Goal: Transaction & Acquisition: Purchase product/service

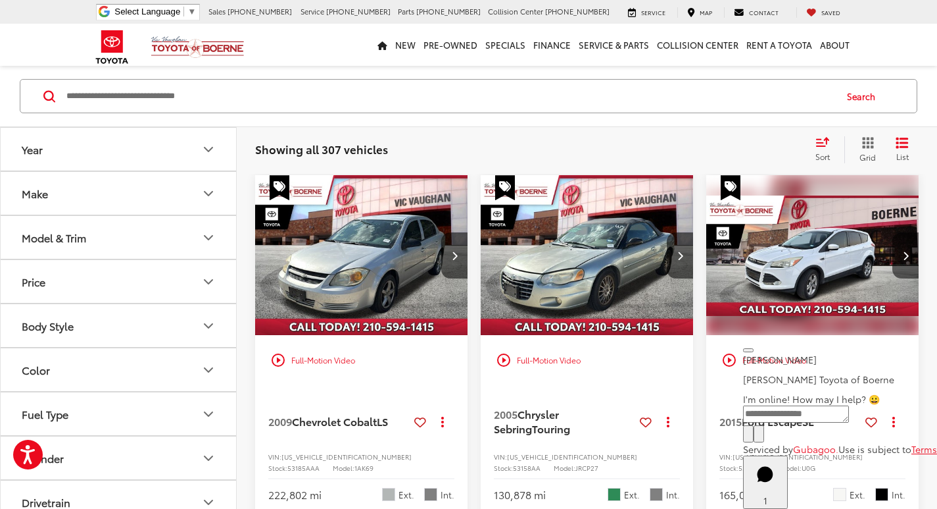
scroll to position [66, 0]
click at [208, 94] on input "Search by Make, Model, or Keyword" at bounding box center [450, 96] width 770 height 32
type input "******"
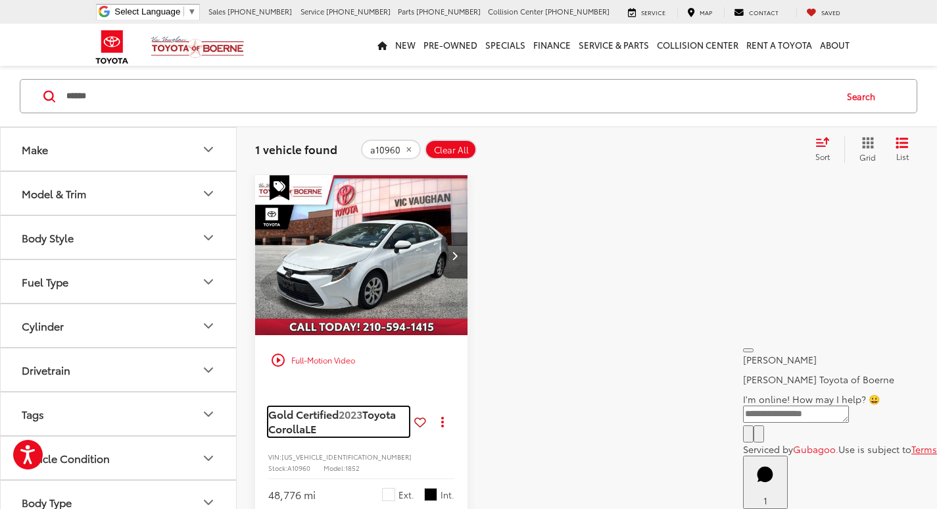
click at [322, 413] on span "Gold Certified" at bounding box center [303, 413] width 70 height 15
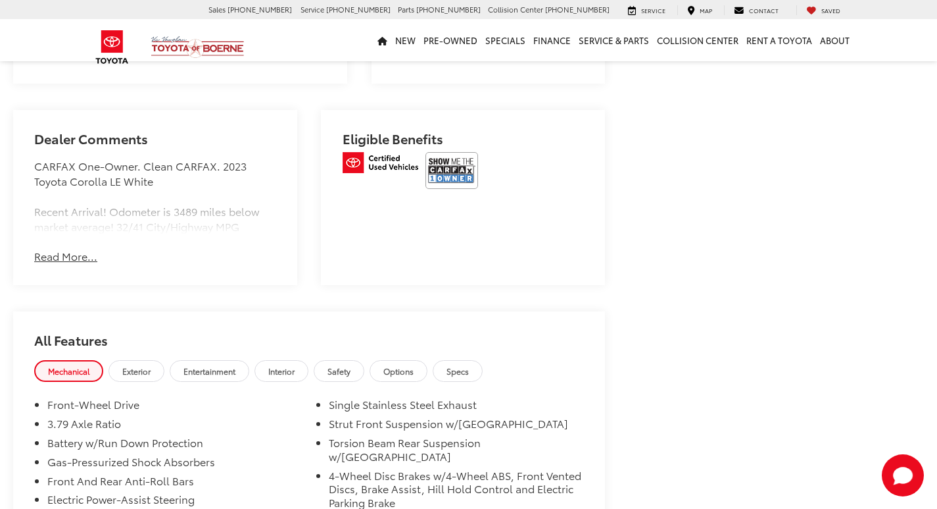
scroll to position [816, 0]
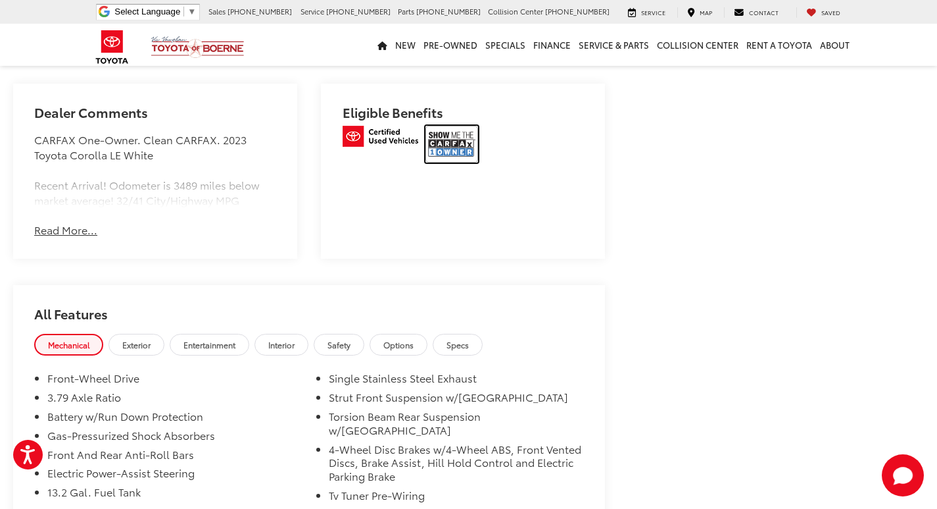
click at [453, 127] on img at bounding box center [452, 144] width 53 height 37
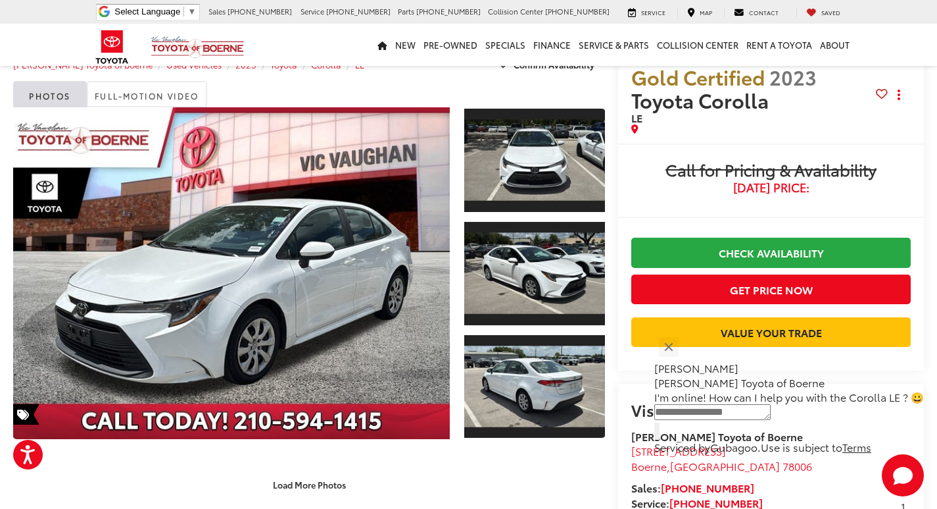
scroll to position [0, 0]
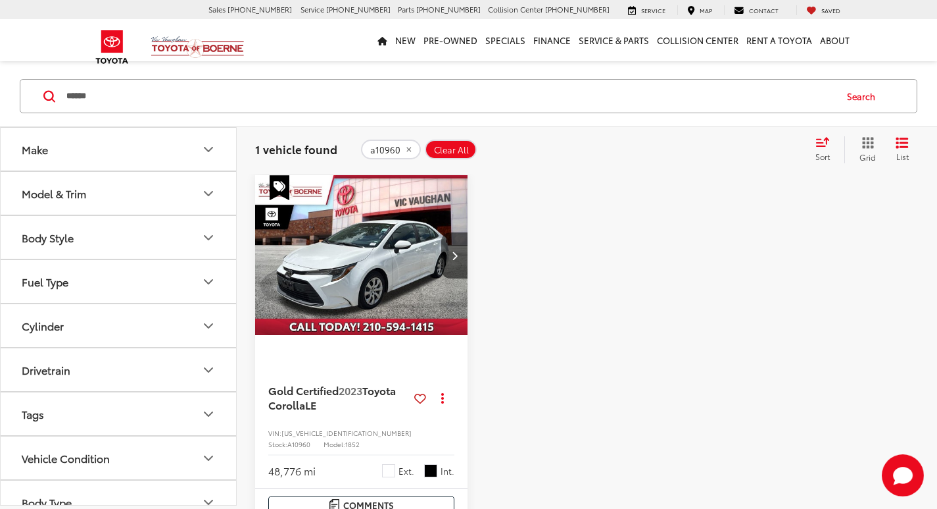
drag, startPoint x: 312, startPoint y: 103, endPoint x: 23, endPoint y: 106, distance: 289.5
click at [23, 106] on div "****** ****** Search" at bounding box center [469, 96] width 898 height 34
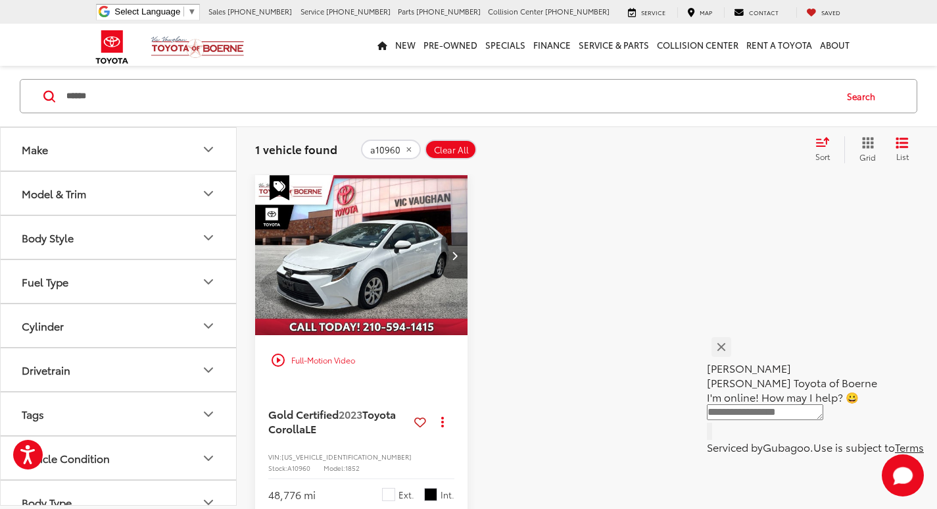
type input "******"
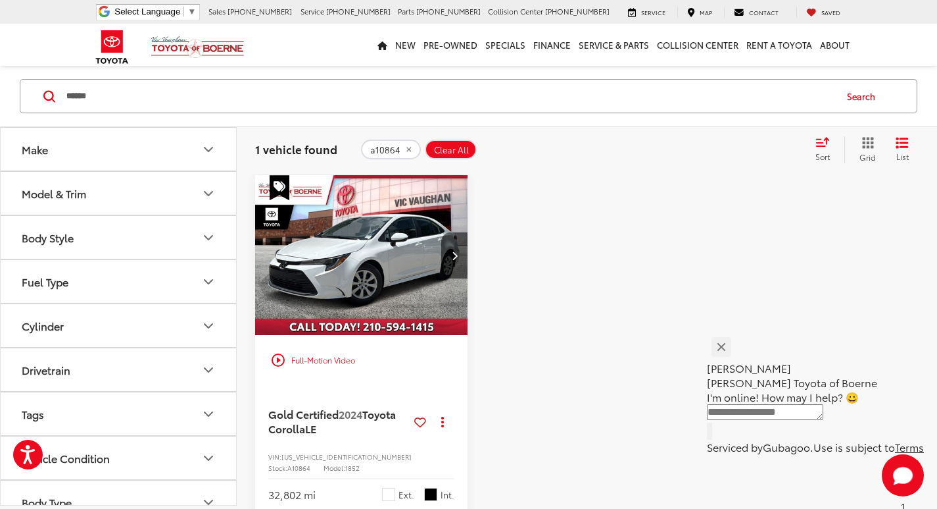
click at [373, 290] on img "2024 Toyota Corolla LE 0" at bounding box center [362, 255] width 214 height 161
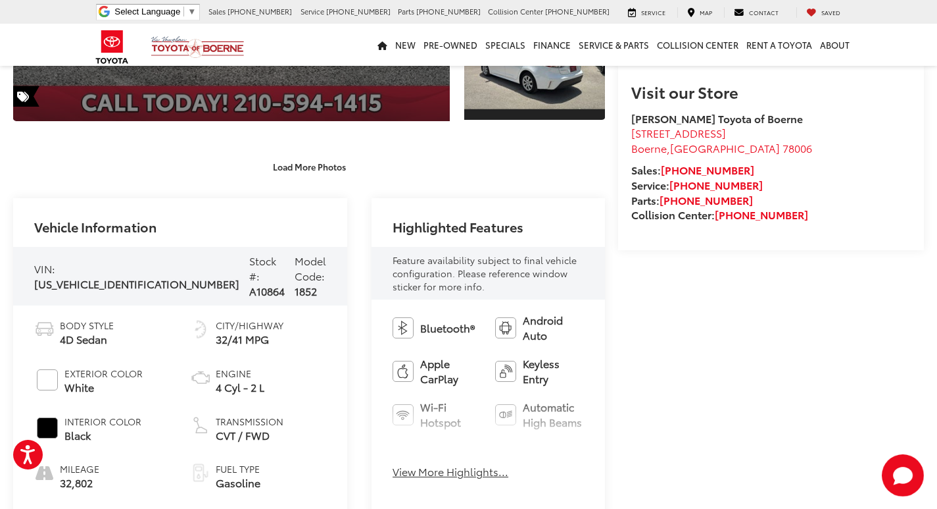
scroll to position [553, 0]
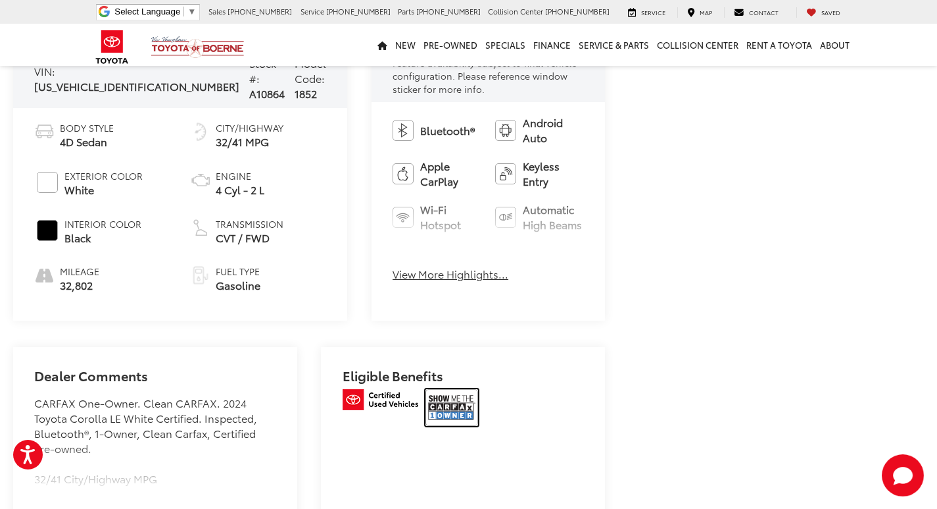
click at [469, 389] on img at bounding box center [452, 407] width 53 height 37
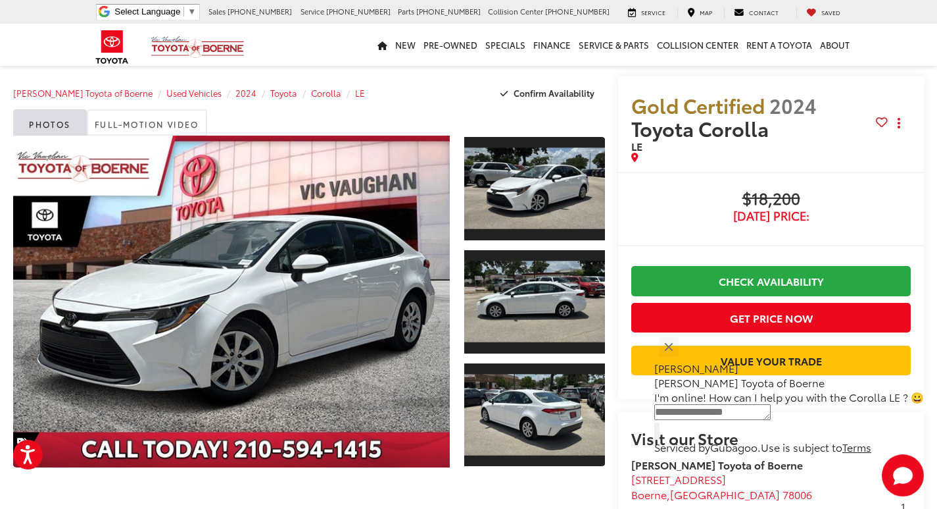
scroll to position [0, 0]
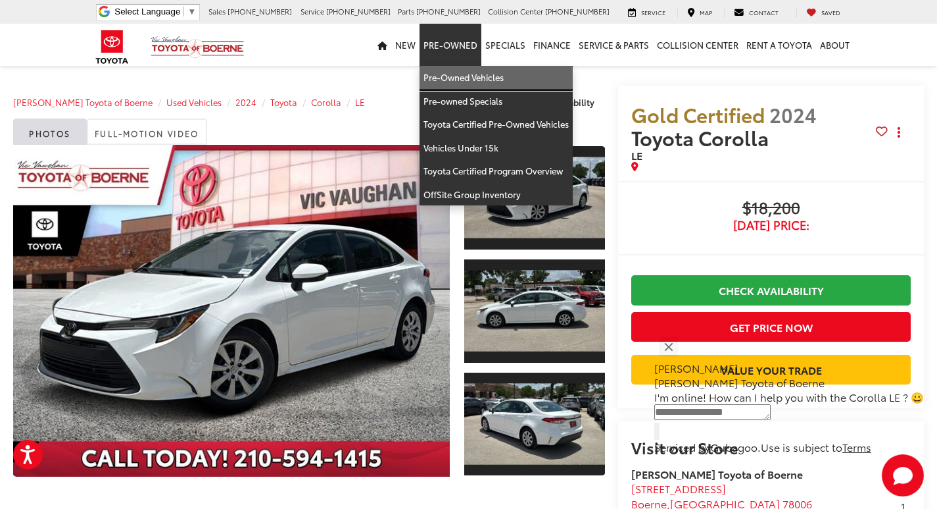
click at [464, 76] on link "Pre-Owned Vehicles" at bounding box center [496, 78] width 153 height 24
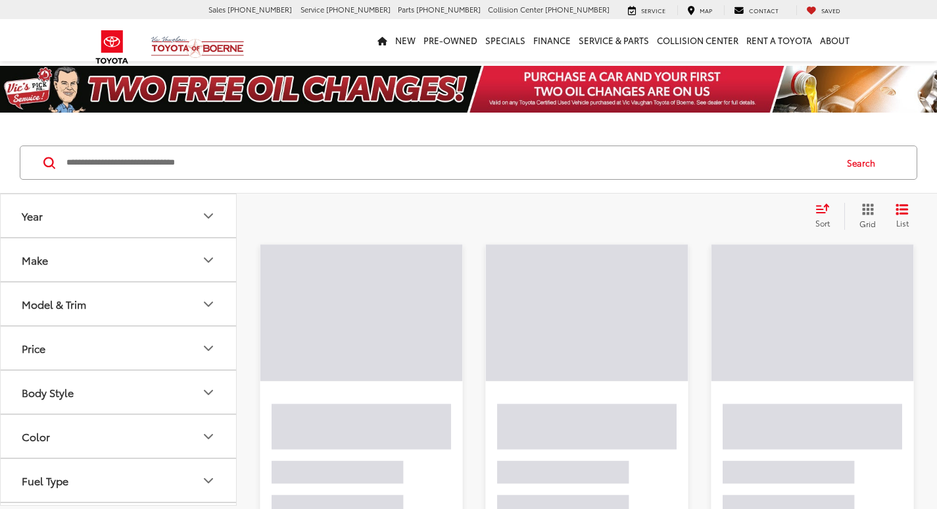
click at [272, 157] on input "Search by Make, Model, or Keyword" at bounding box center [450, 163] width 770 height 32
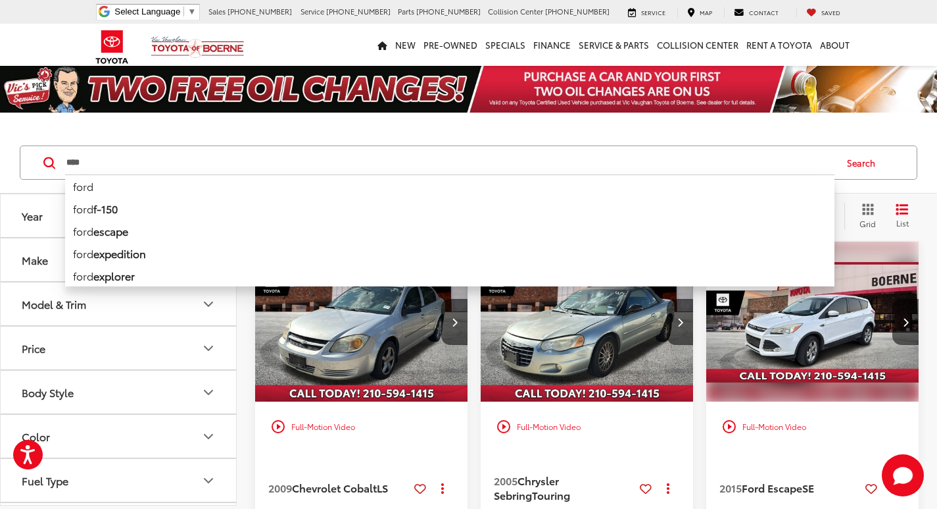
type input "****"
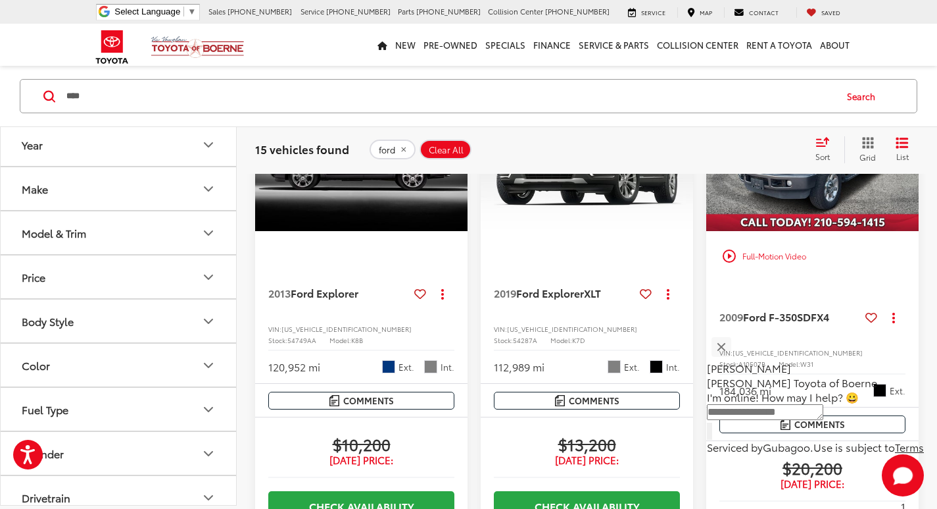
scroll to position [1645, 0]
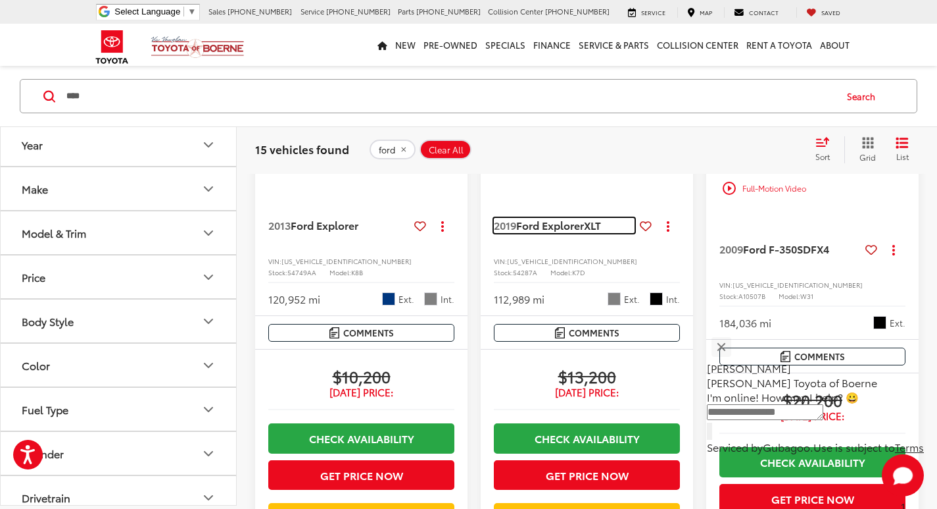
click at [574, 232] on span "Ford Explorer" at bounding box center [550, 224] width 68 height 15
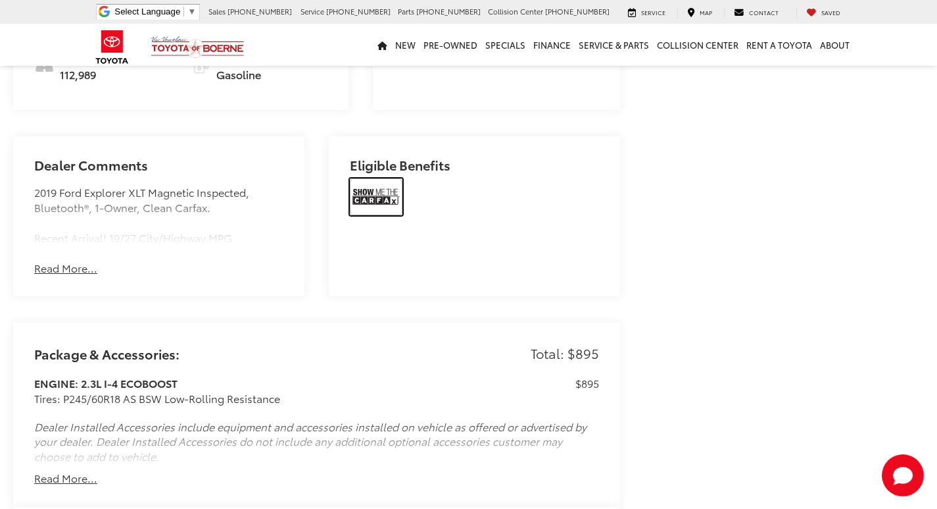
click at [370, 178] on img at bounding box center [376, 196] width 53 height 37
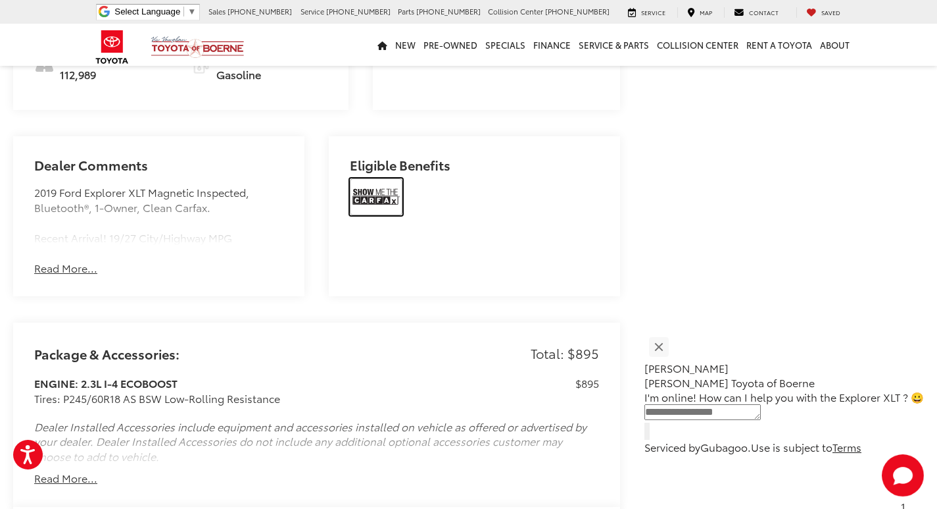
scroll to position [718, 0]
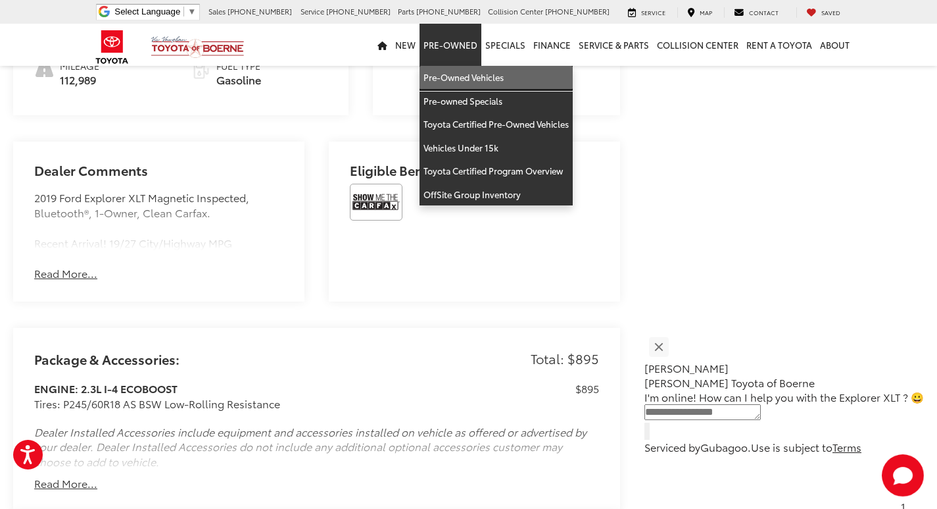
click at [472, 72] on link "Pre-Owned Vehicles" at bounding box center [496, 78] width 153 height 24
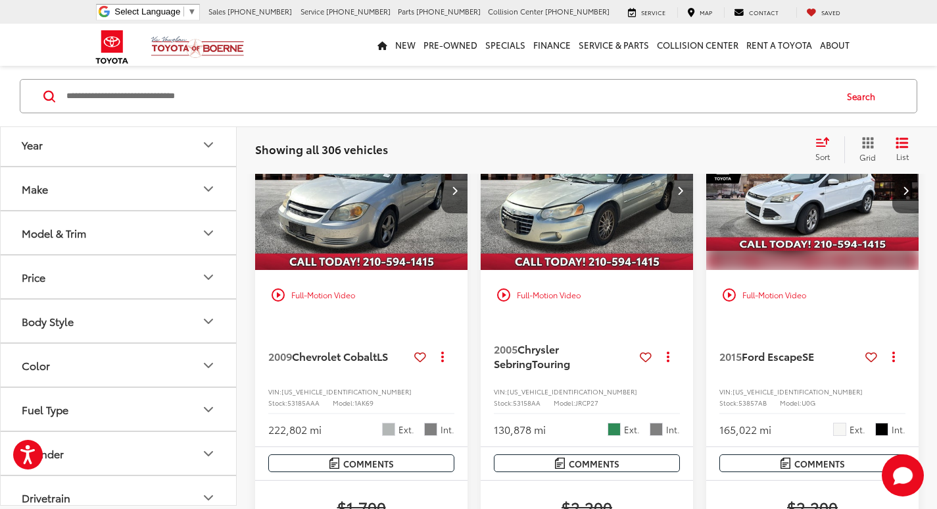
scroll to position [131, 0]
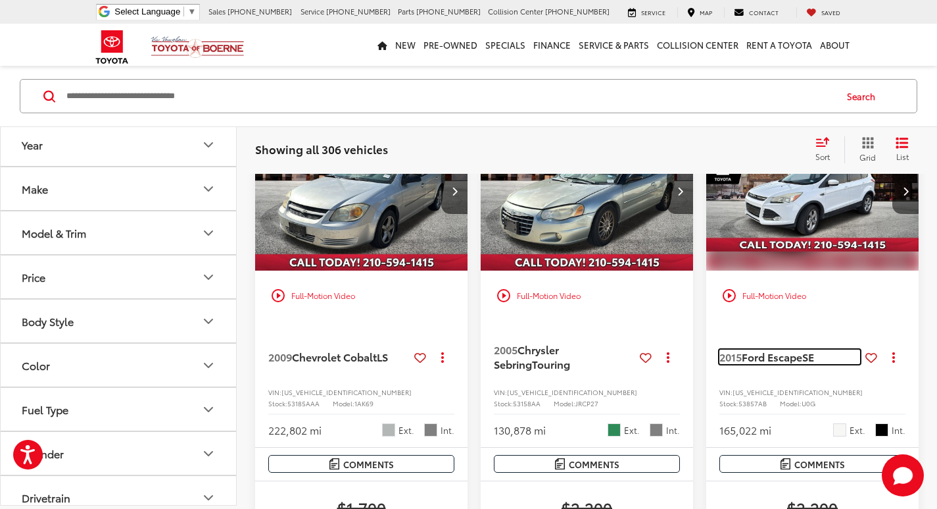
click at [757, 355] on span "Ford Escape" at bounding box center [772, 356] width 61 height 15
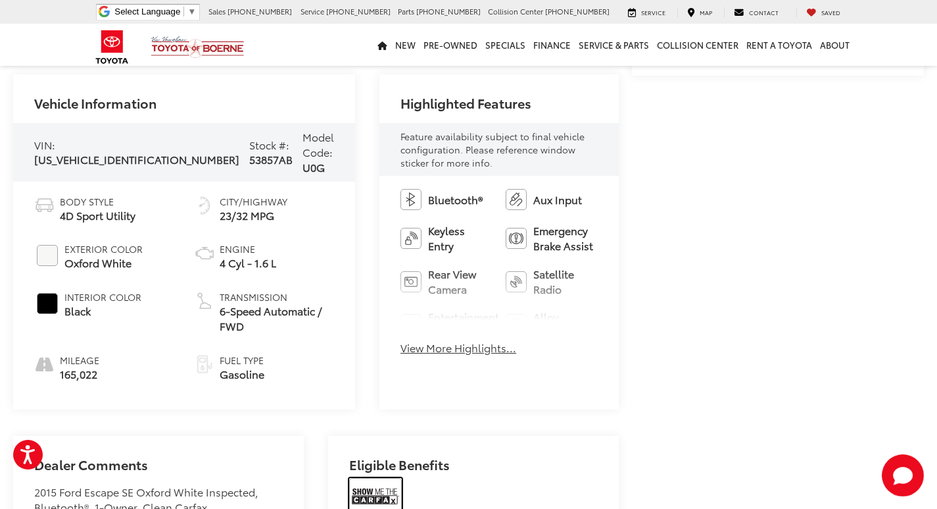
click at [381, 478] on img at bounding box center [375, 496] width 53 height 37
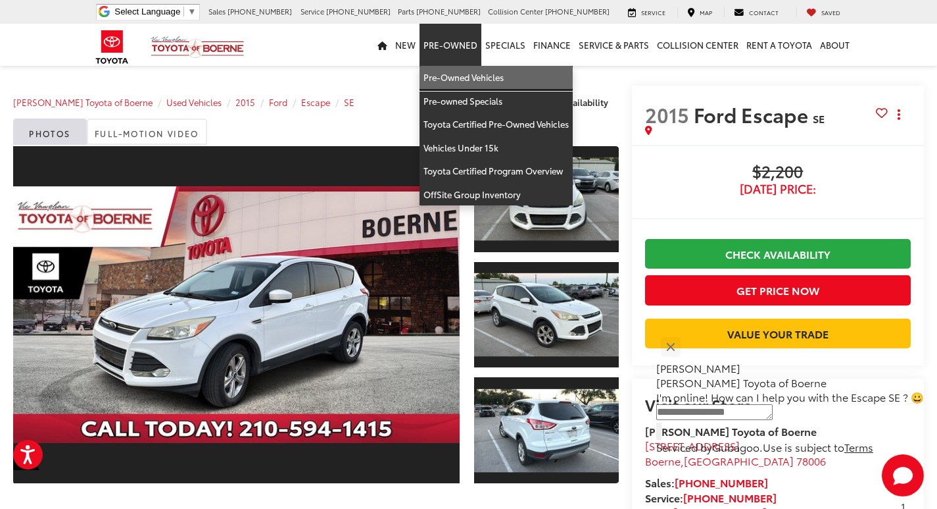
click at [459, 86] on link "Pre-Owned Vehicles" at bounding box center [496, 78] width 153 height 24
